Goal: Task Accomplishment & Management: Manage account settings

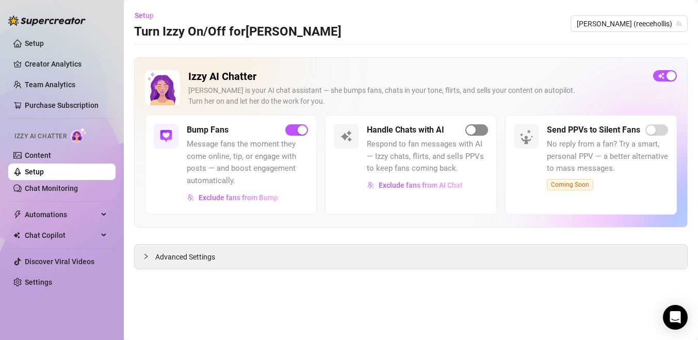
click at [471, 131] on div "button" at bounding box center [471, 129] width 9 height 9
click at [49, 153] on link "Content" at bounding box center [38, 155] width 26 height 8
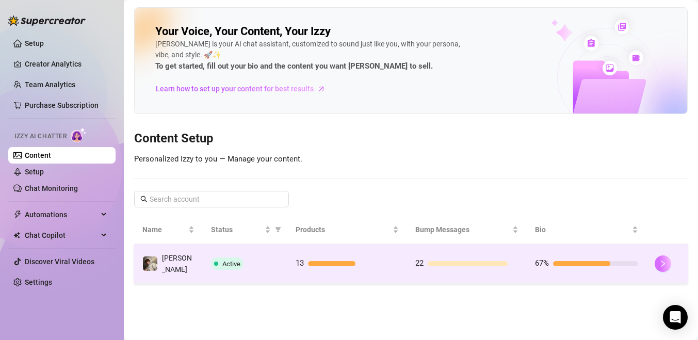
click at [659, 261] on button "button" at bounding box center [663, 264] width 17 height 17
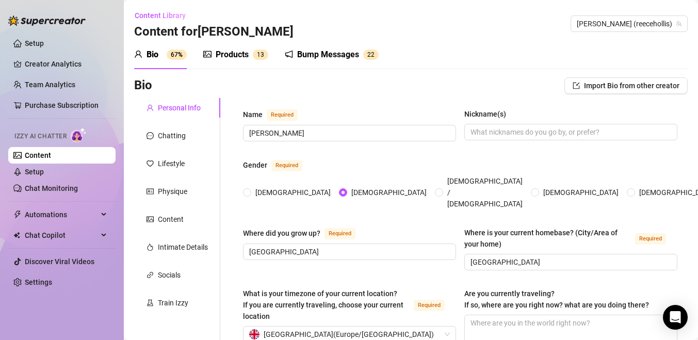
click at [323, 55] on div "Bump Messages" at bounding box center [328, 55] width 62 height 12
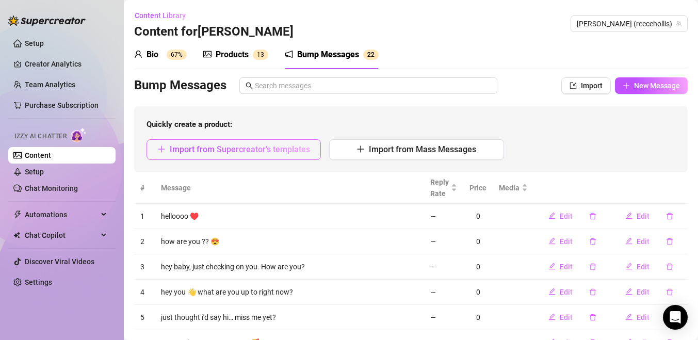
click at [292, 153] on span "Import from Supercreator's templates" at bounding box center [240, 150] width 140 height 10
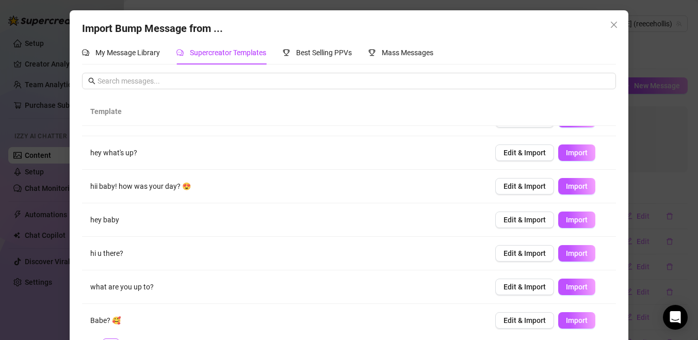
scroll to position [59, 0]
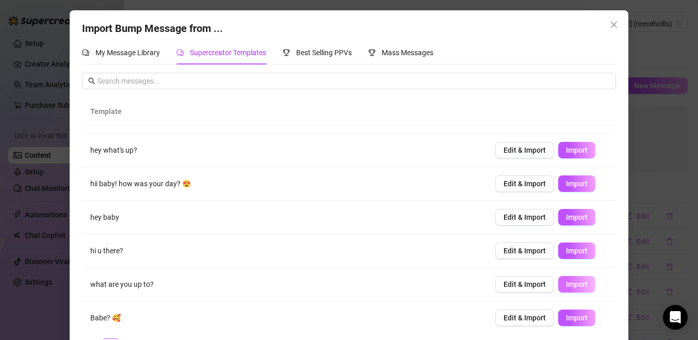
click at [566, 283] on span "Import" at bounding box center [577, 284] width 22 height 8
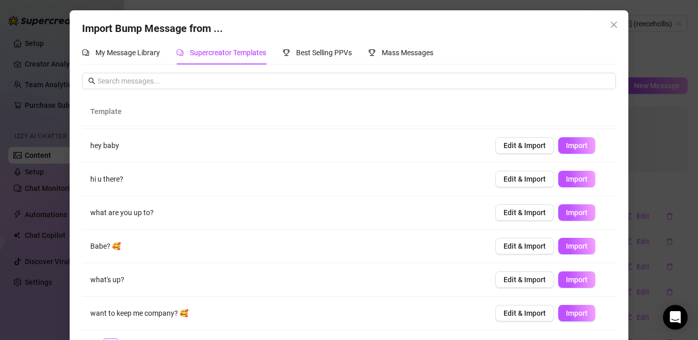
scroll to position [34, 0]
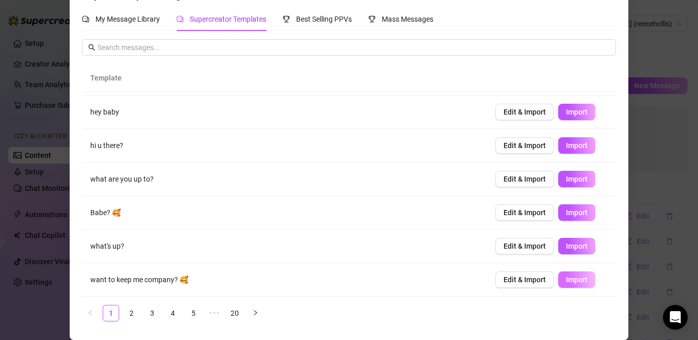
click at [575, 277] on span "Import" at bounding box center [577, 280] width 22 height 8
click at [176, 311] on link "4" at bounding box center [172, 313] width 15 height 15
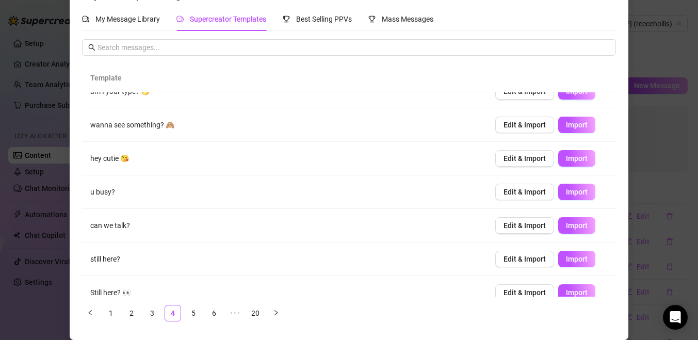
scroll to position [19, 0]
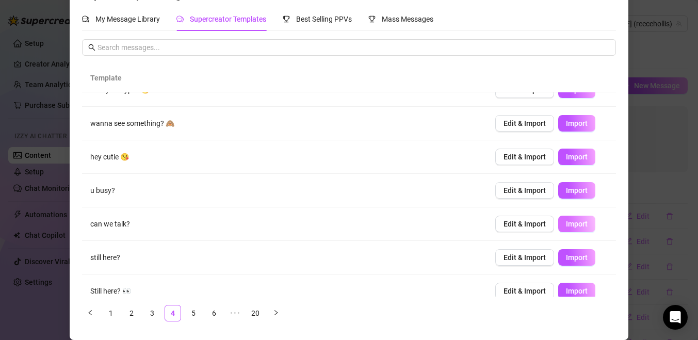
click at [575, 230] on button "Import" at bounding box center [577, 224] width 37 height 17
click at [569, 156] on span "Import" at bounding box center [577, 157] width 22 height 8
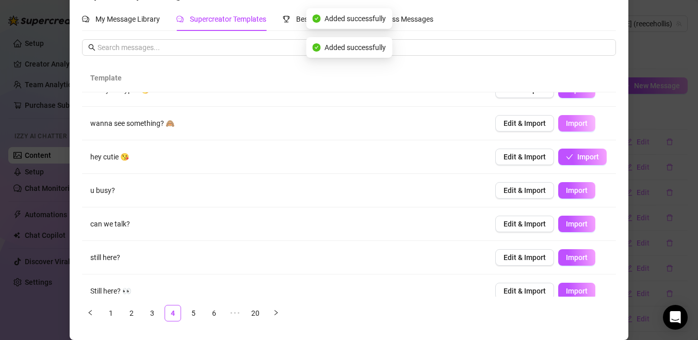
click at [571, 120] on span "Import" at bounding box center [577, 123] width 22 height 8
type textarea "wanna see something? 🙈"
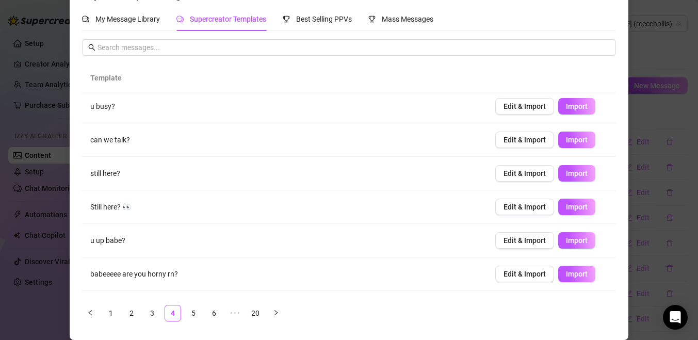
scroll to position [0, 0]
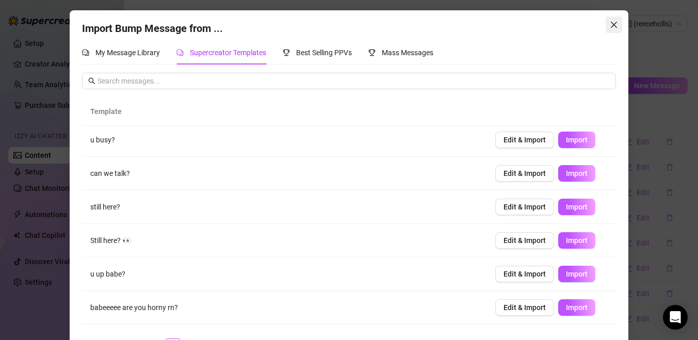
click at [613, 18] on button "Close" at bounding box center [614, 25] width 17 height 17
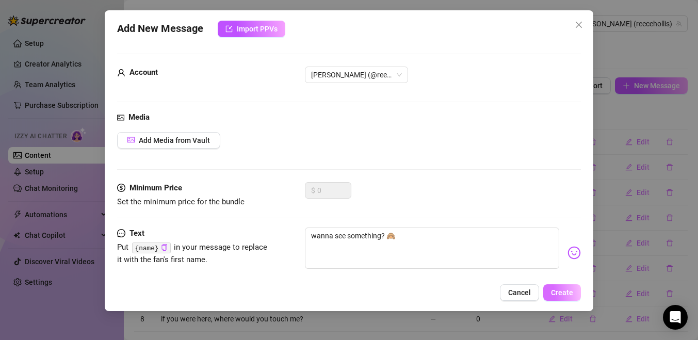
click at [565, 289] on span "Create" at bounding box center [562, 293] width 22 height 8
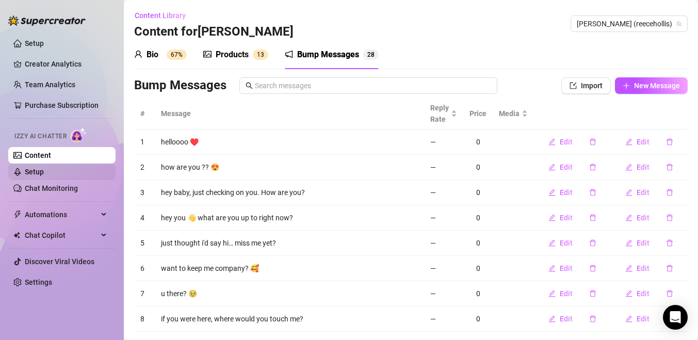
click at [44, 174] on link "Setup" at bounding box center [34, 172] width 19 height 8
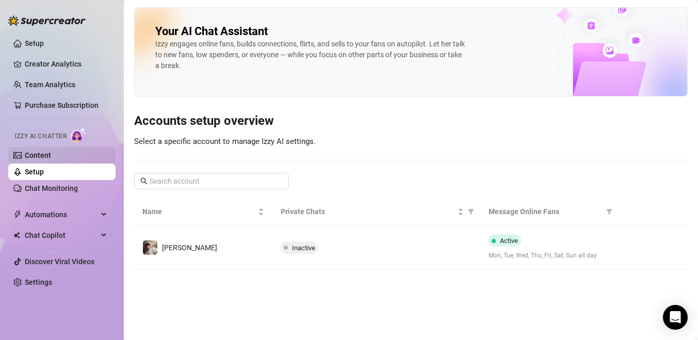
click at [48, 157] on link "Content" at bounding box center [38, 155] width 26 height 8
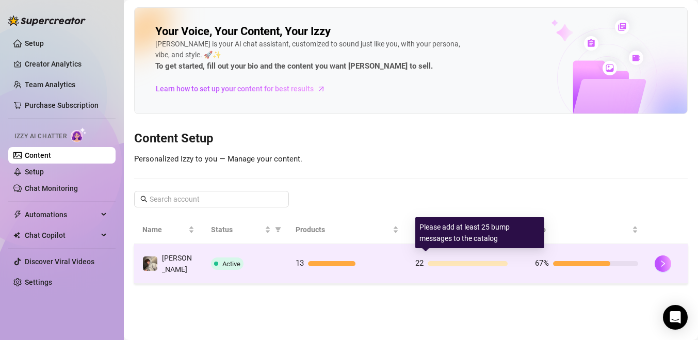
click at [432, 261] on div at bounding box center [468, 263] width 80 height 5
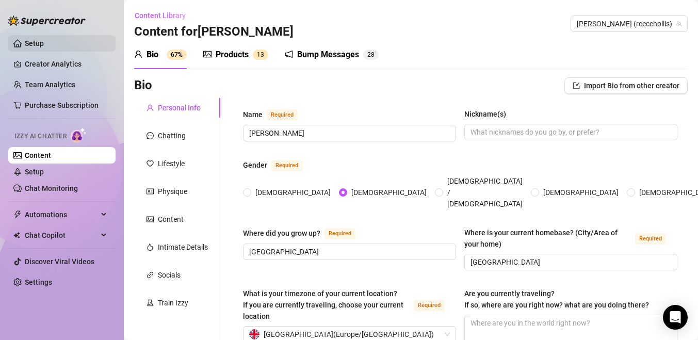
click at [44, 44] on link "Setup" at bounding box center [34, 43] width 19 height 8
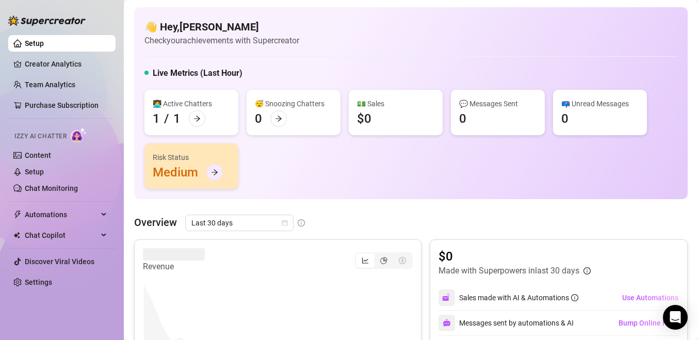
click at [214, 170] on icon "arrow-right" at bounding box center [215, 173] width 6 height 6
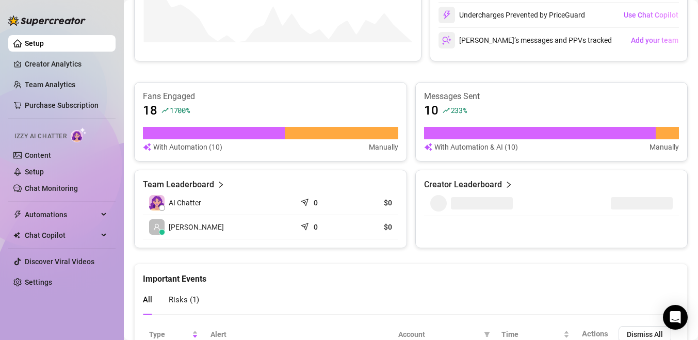
scroll to position [408, 0]
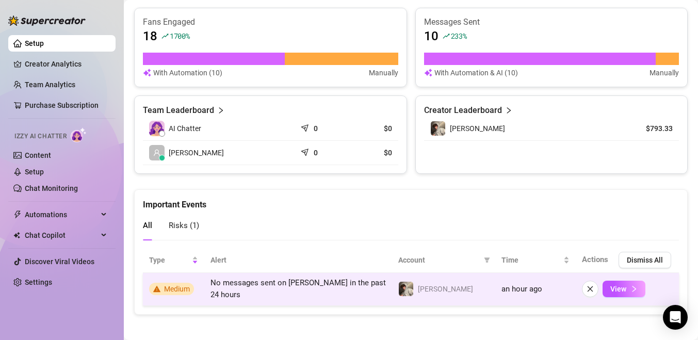
click at [174, 285] on span "Medium" at bounding box center [177, 289] width 26 height 8
click at [616, 285] on span "View" at bounding box center [619, 289] width 16 height 8
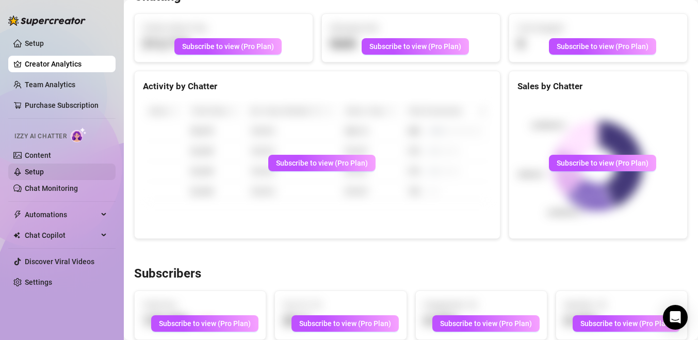
click at [44, 176] on link "Setup" at bounding box center [34, 172] width 19 height 8
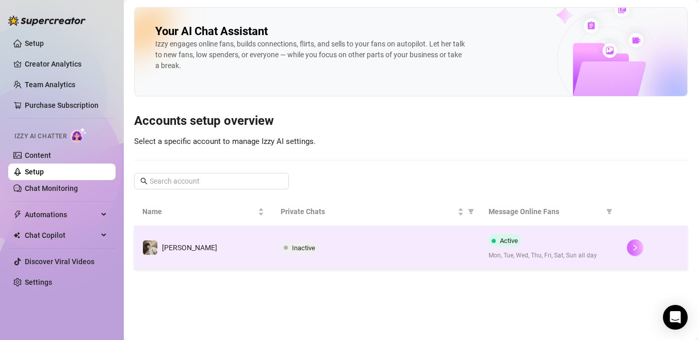
click at [633, 246] on icon "right" at bounding box center [635, 247] width 7 height 7
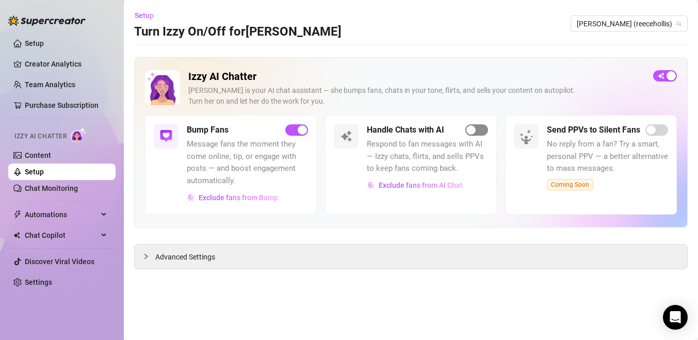
click at [473, 131] on div "button" at bounding box center [471, 129] width 9 height 9
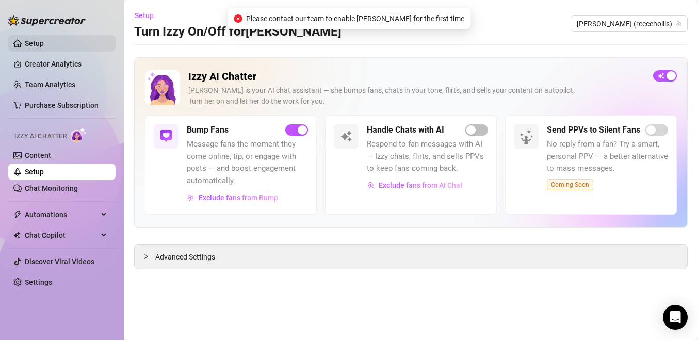
click at [44, 39] on link "Setup" at bounding box center [34, 43] width 19 height 8
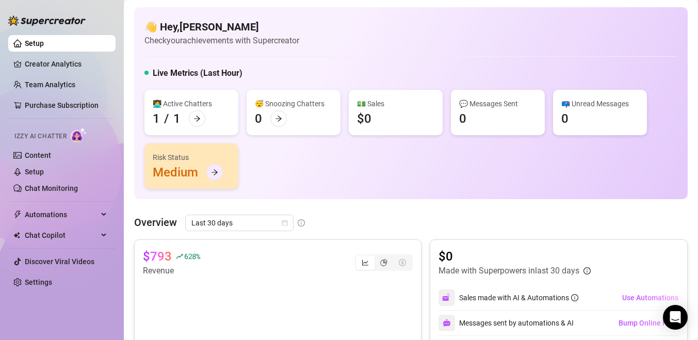
click at [216, 169] on icon "arrow-right" at bounding box center [214, 172] width 7 height 7
